Goal: Browse casually

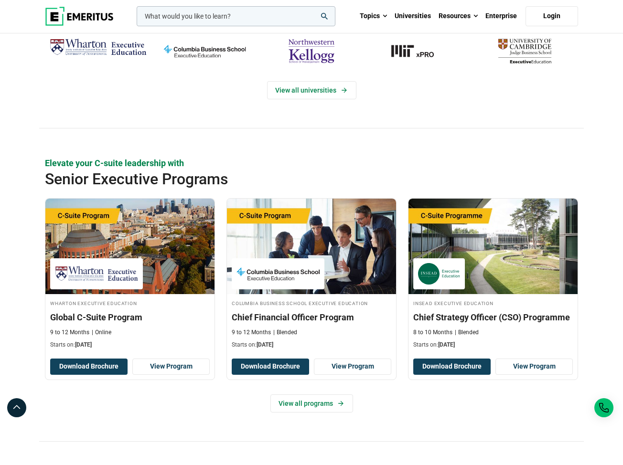
scroll to position [200, 0]
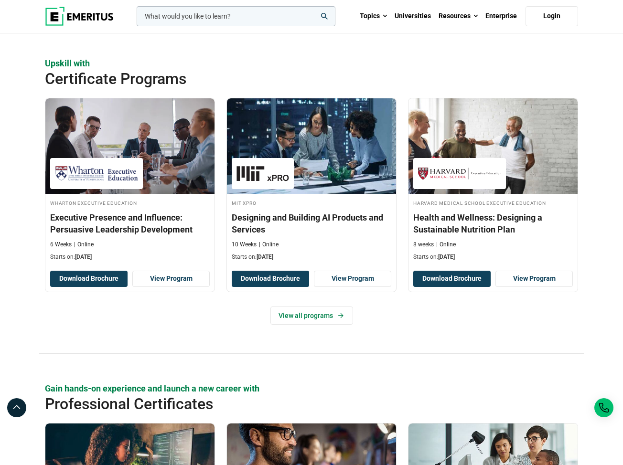
scroll to position [628, 0]
